Goal: Transaction & Acquisition: Obtain resource

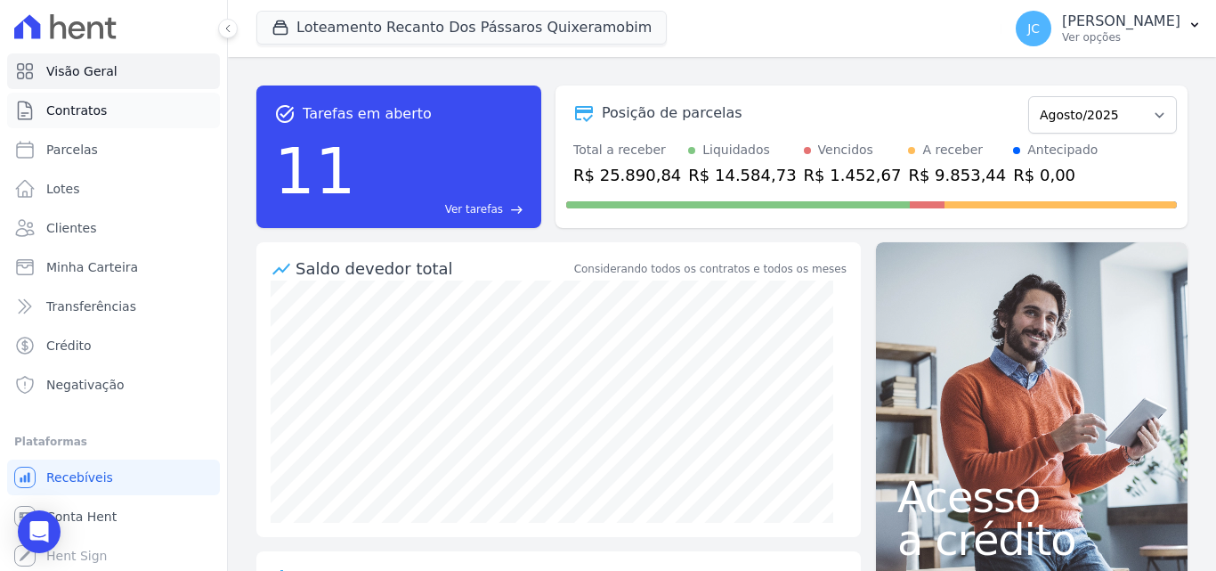
click at [65, 101] on span "Contratos" at bounding box center [76, 110] width 61 height 18
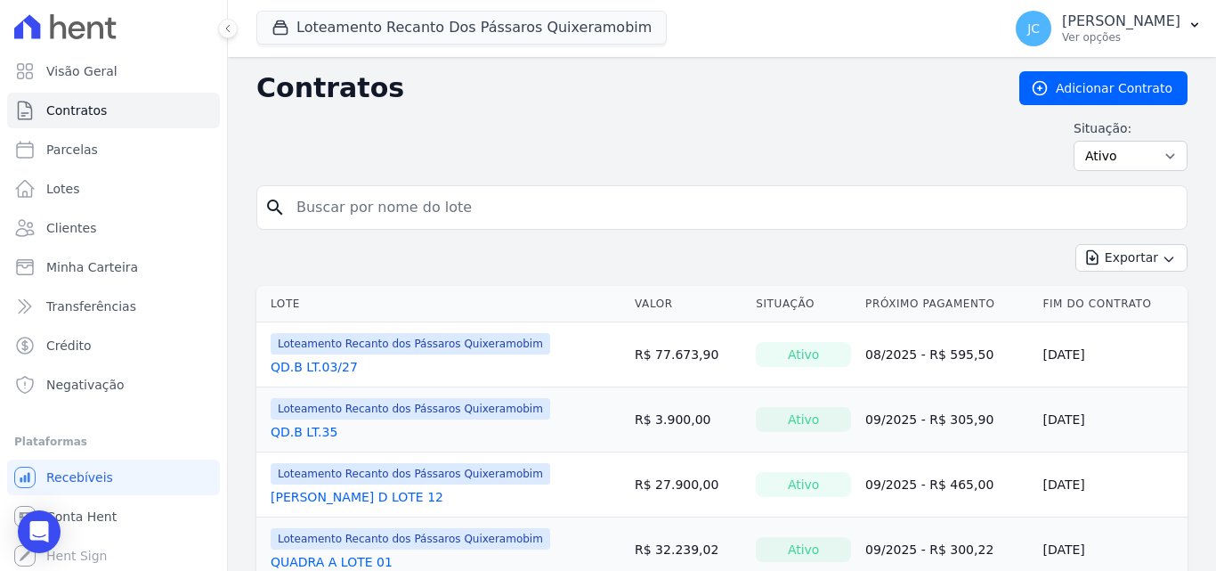
click at [394, 198] on input "search" at bounding box center [733, 208] width 894 height 36
click at [394, 210] on input "v" at bounding box center [733, 208] width 894 height 36
type input "b"
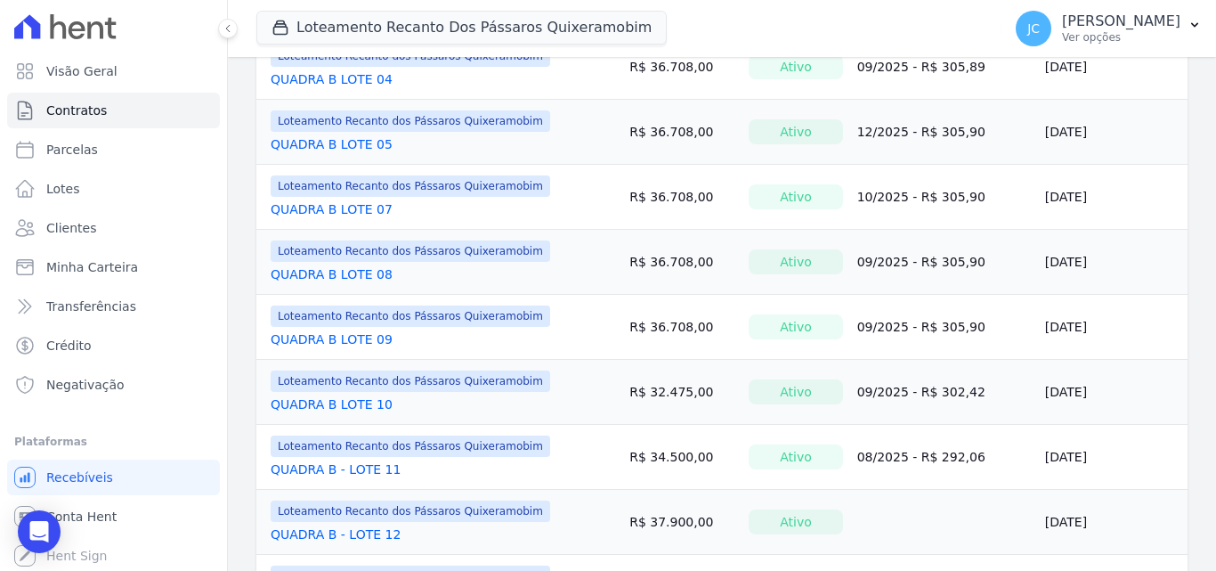
scroll to position [623, 0]
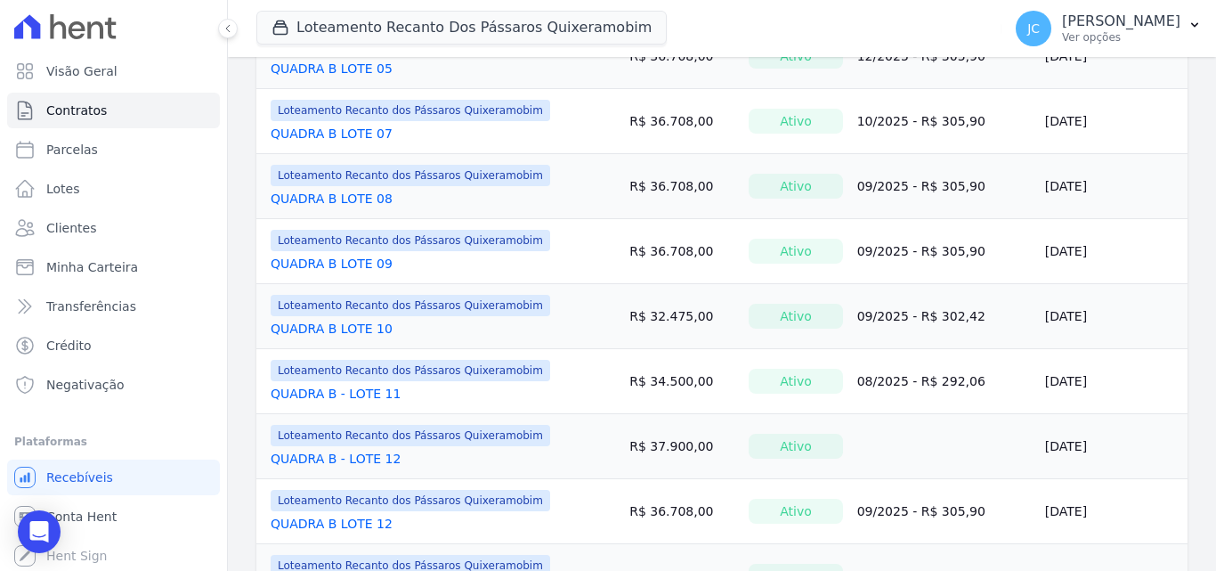
click at [357, 326] on link "QUADRA B LOTE 10" at bounding box center [332, 329] width 122 height 18
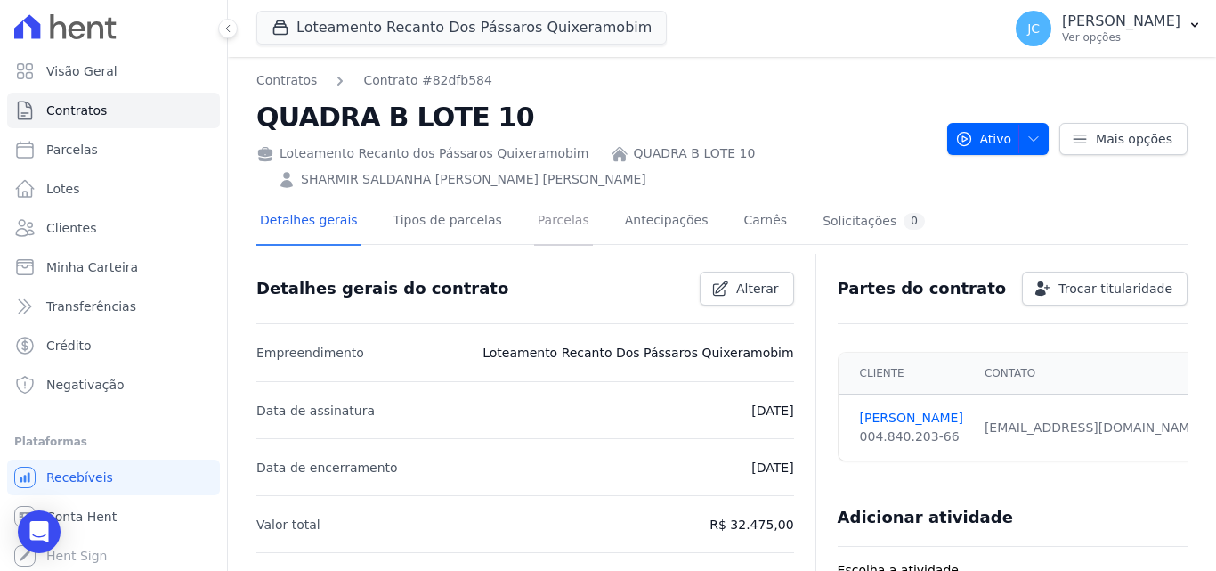
click at [534, 215] on link "Parcelas" at bounding box center [563, 222] width 59 height 47
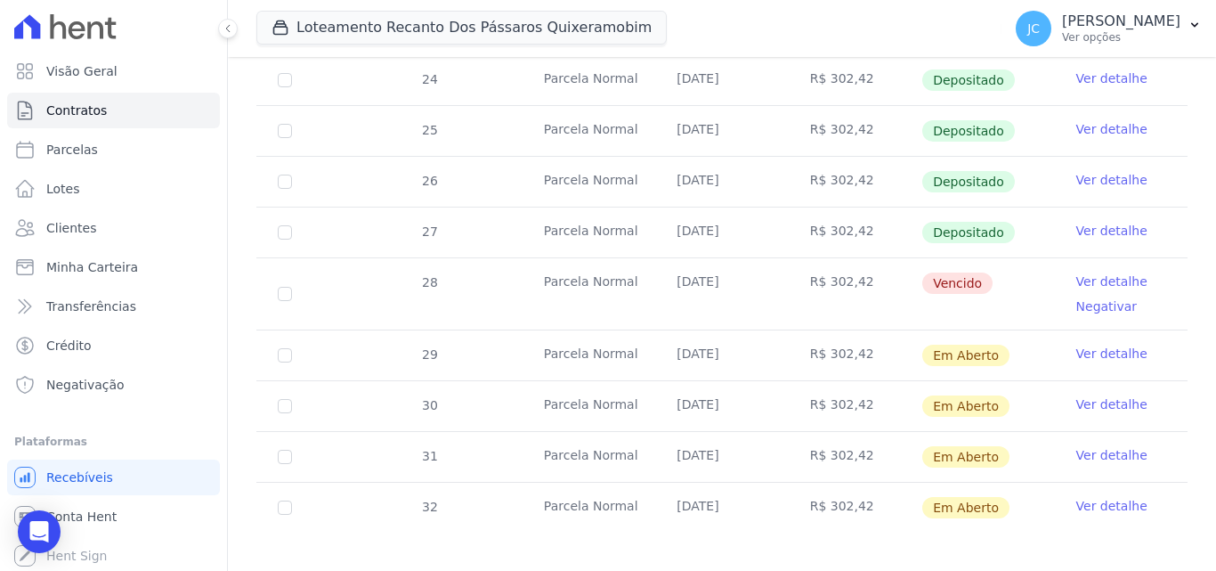
scroll to position [597, 0]
click at [285, 286] on input "checkbox" at bounding box center [285, 293] width 14 height 14
checkbox input "true"
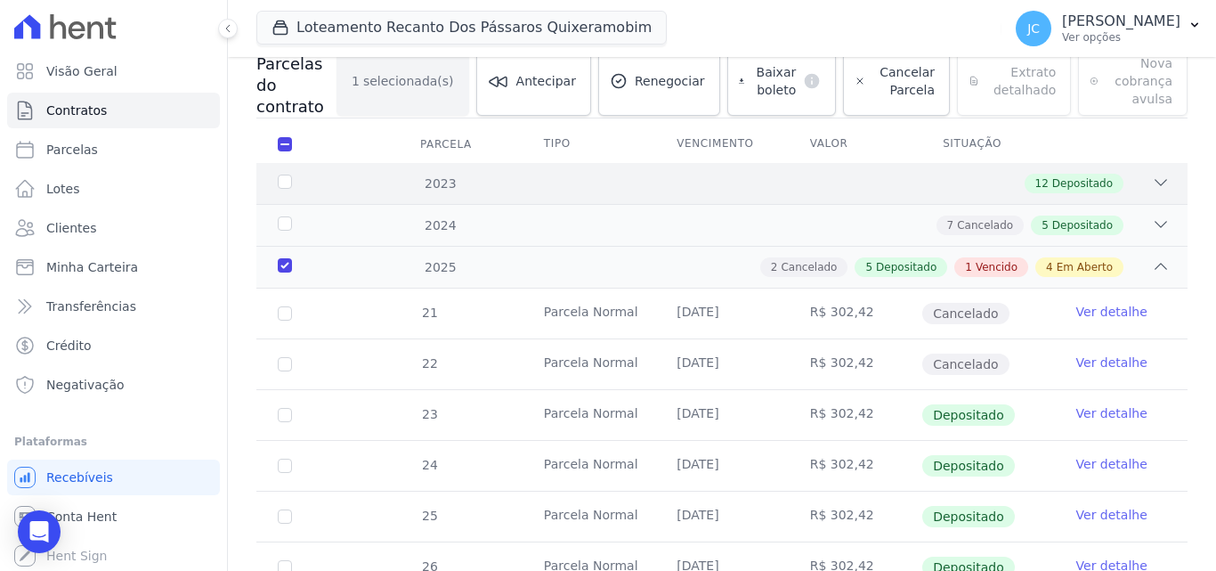
scroll to position [95, 0]
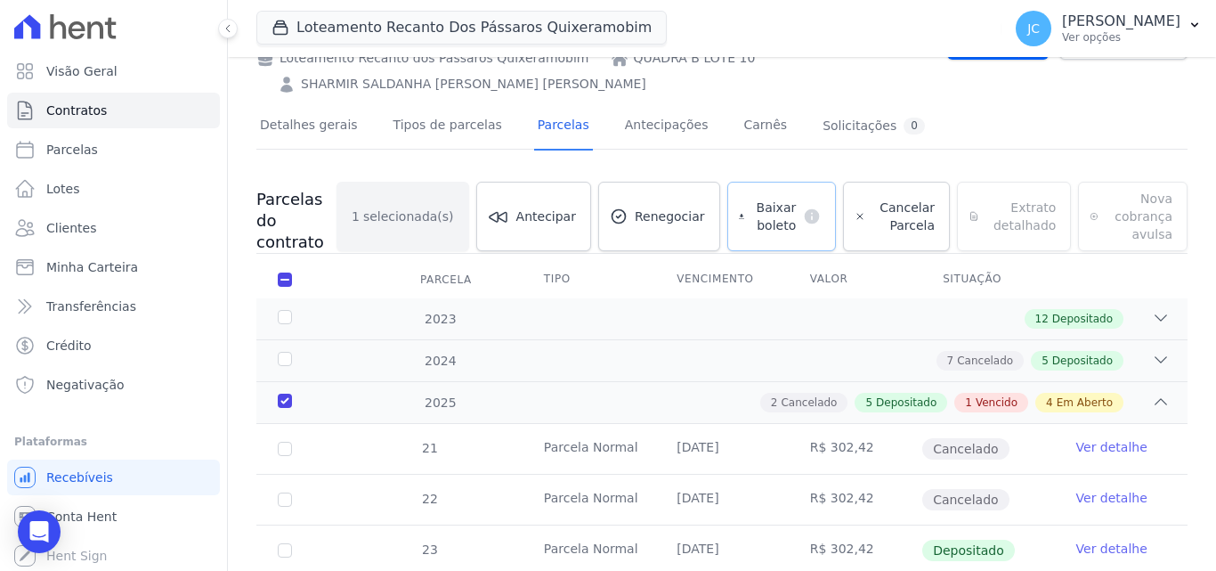
click at [794, 225] on span "Baixar boleto" at bounding box center [773, 217] width 45 height 36
